Goal: Information Seeking & Learning: Learn about a topic

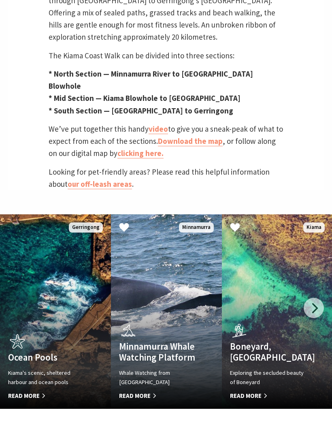
scroll to position [392, 0]
click at [165, 277] on link "Minnamurra Whale Watching Platform Whale Watching from Minnamurra Point Read Mo…" at bounding box center [166, 311] width 111 height 194
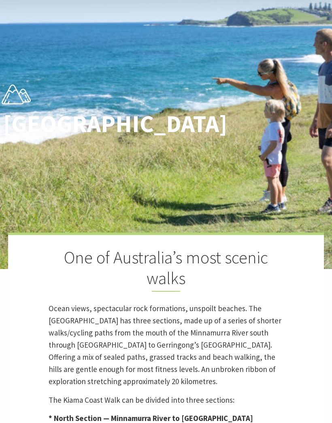
scroll to position [0, 0]
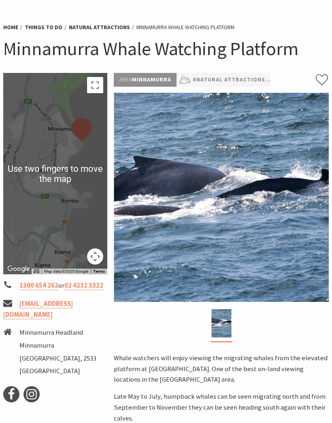
scroll to position [45, 0]
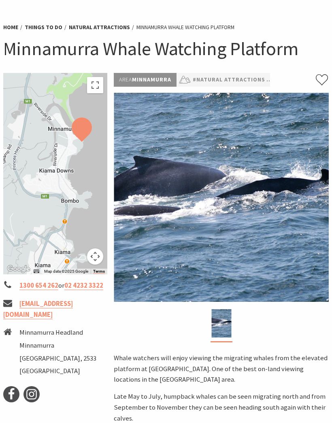
click at [95, 257] on button "Map camera controls" at bounding box center [95, 256] width 16 height 16
click at [96, 83] on button "Toggle fullscreen view" at bounding box center [95, 85] width 16 height 16
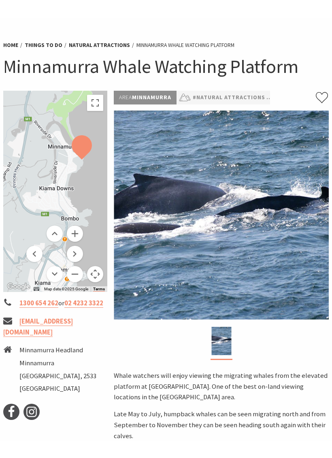
scroll to position [10, 0]
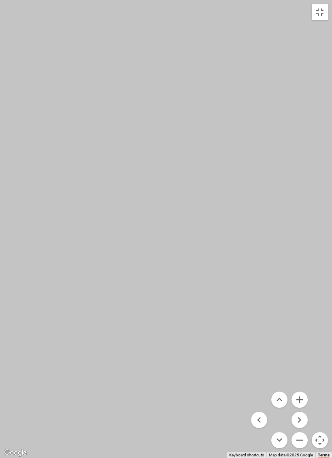
click at [323, 11] on button "Toggle fullscreen view" at bounding box center [320, 12] width 16 height 16
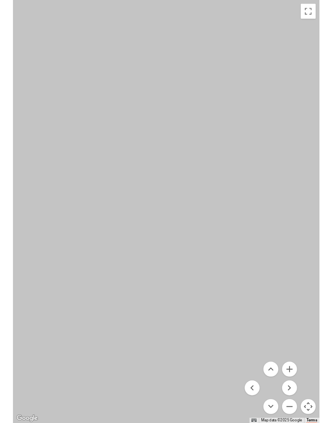
scroll to position [45, 0]
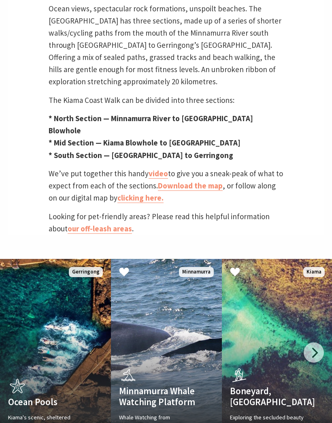
scroll to position [348, 0]
click at [194, 191] on link "Download the map" at bounding box center [190, 186] width 65 height 10
